Goal: Navigation & Orientation: Go to known website

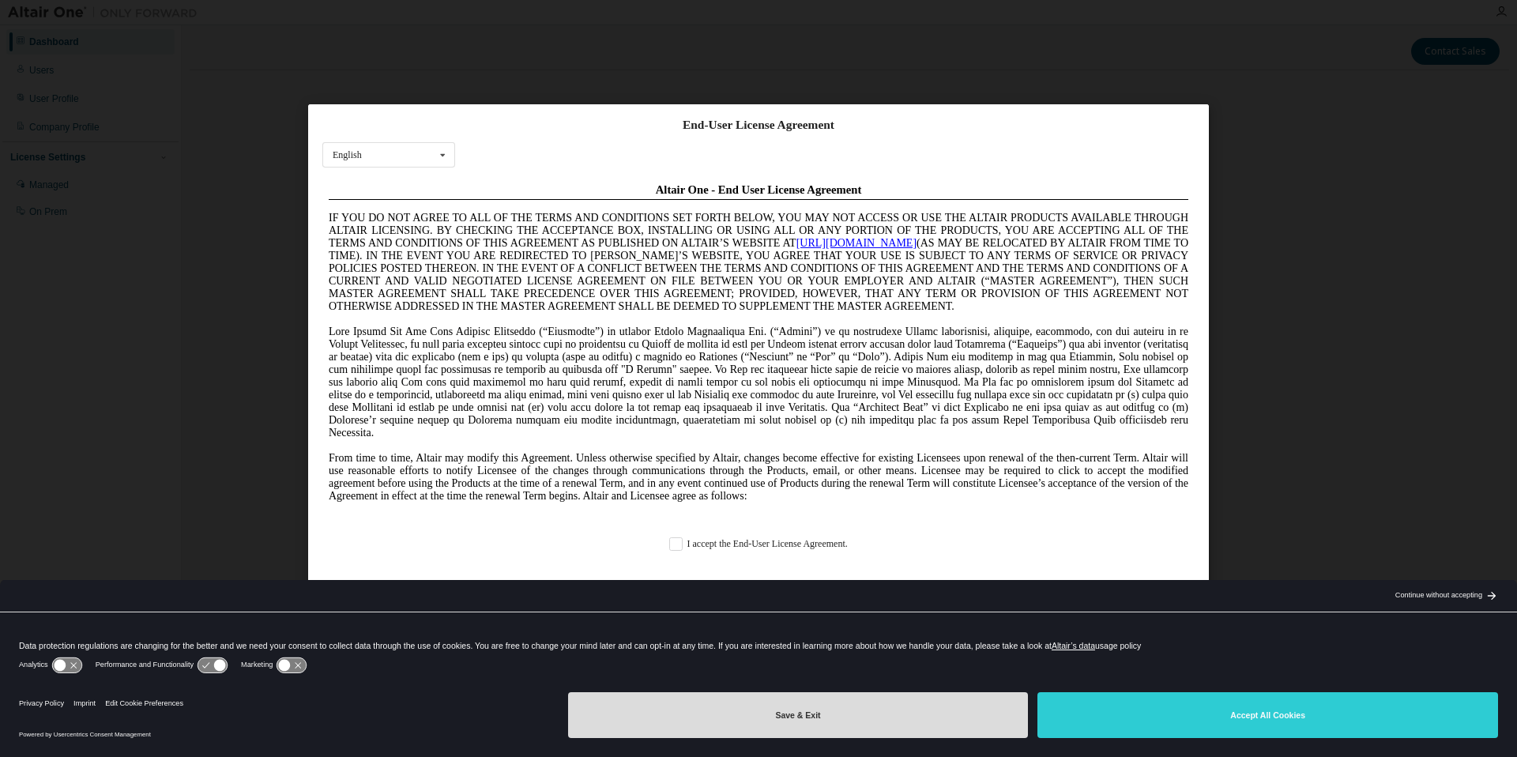
click at [915, 702] on button "Save & Exit" at bounding box center [798, 715] width 461 height 46
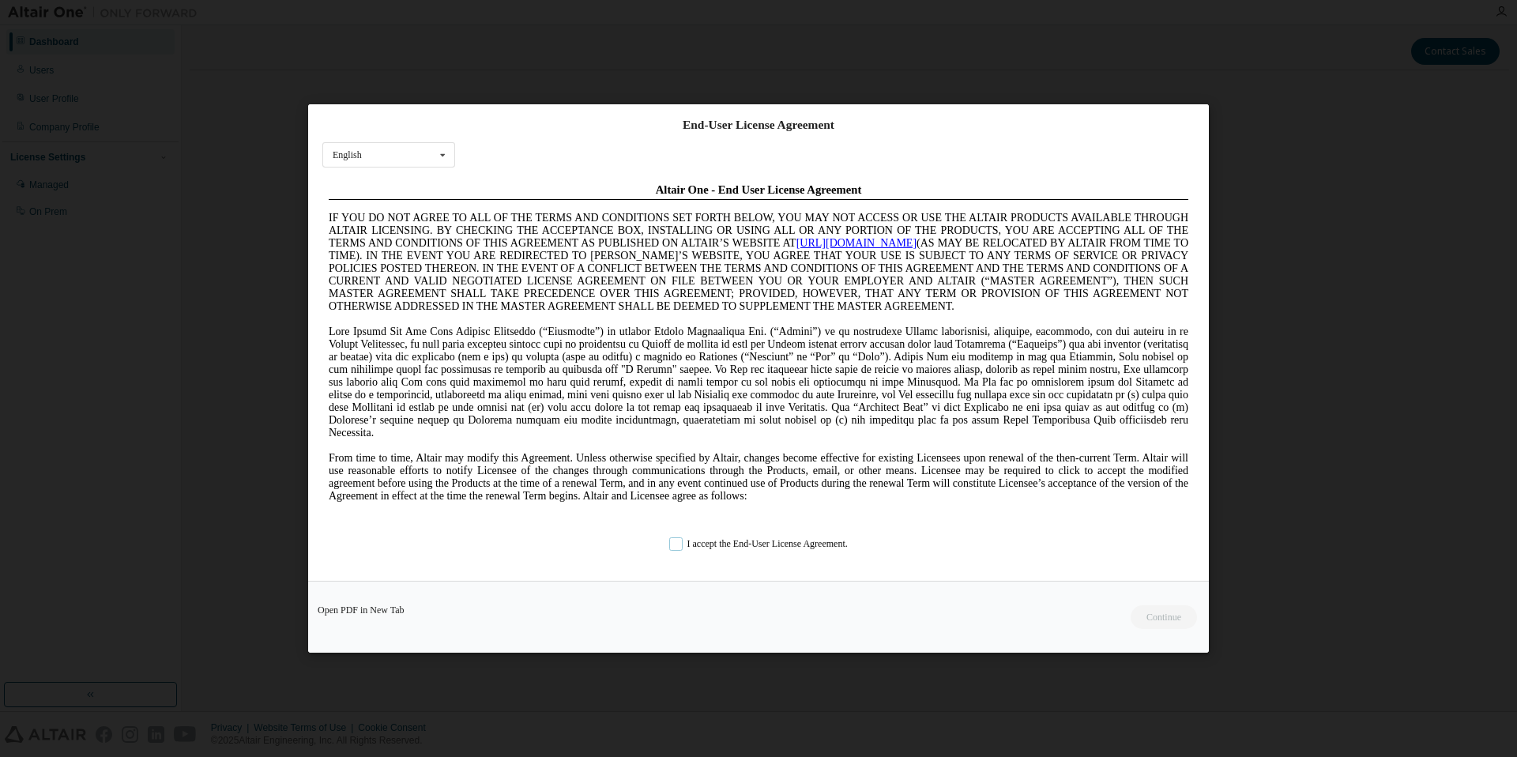
click at [715, 541] on label "I accept the End-User License Agreement." at bounding box center [758, 543] width 179 height 13
click at [866, 676] on button "Continue" at bounding box center [435, 696] width 859 height 41
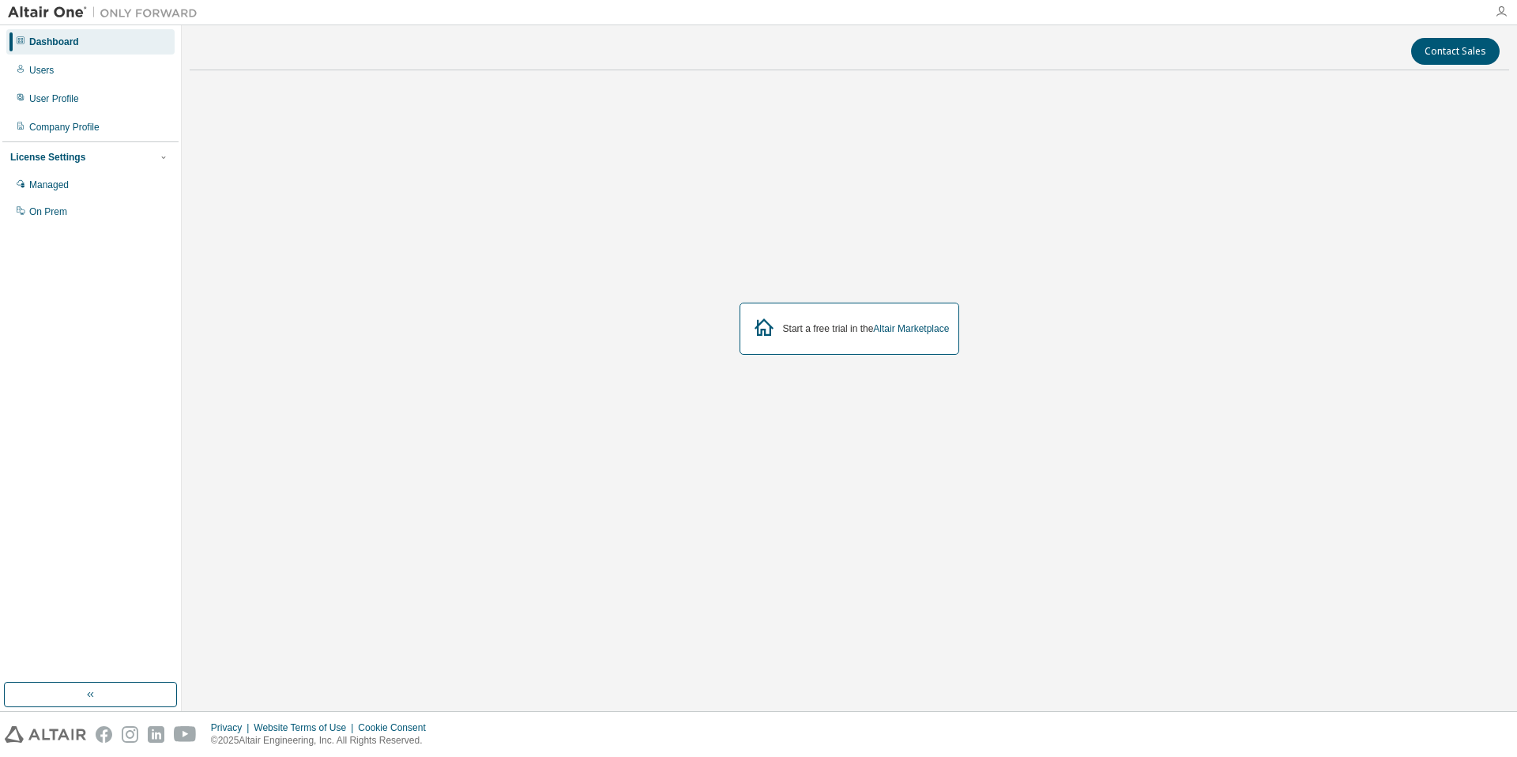
click at [1501, 13] on icon "button" at bounding box center [1501, 12] width 13 height 13
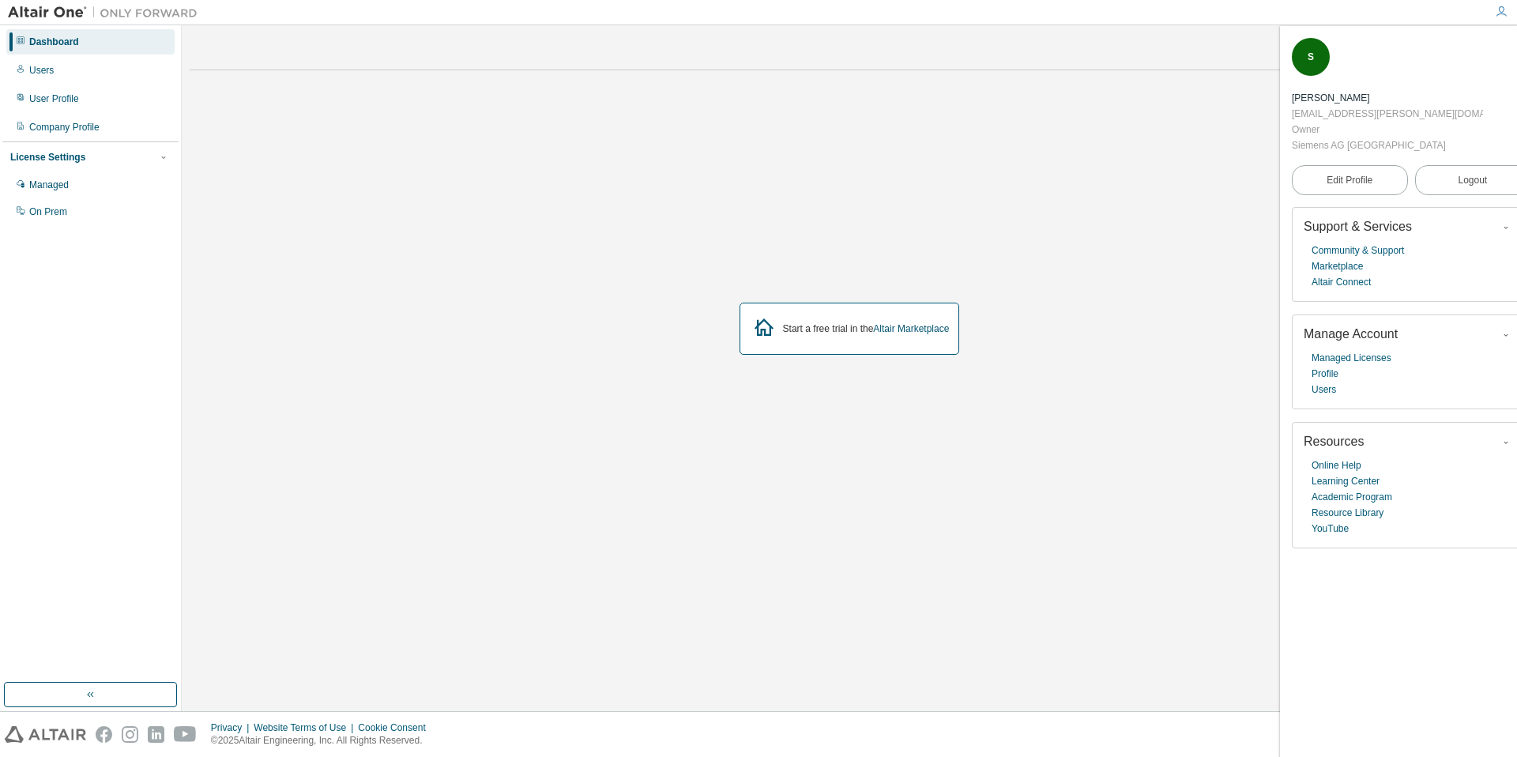
click at [819, 323] on div "Start a free trial in the Altair Marketplace" at bounding box center [866, 328] width 167 height 13
click at [936, 333] on link "Altair Marketplace" at bounding box center [911, 328] width 76 height 11
